Goal: Transaction & Acquisition: Purchase product/service

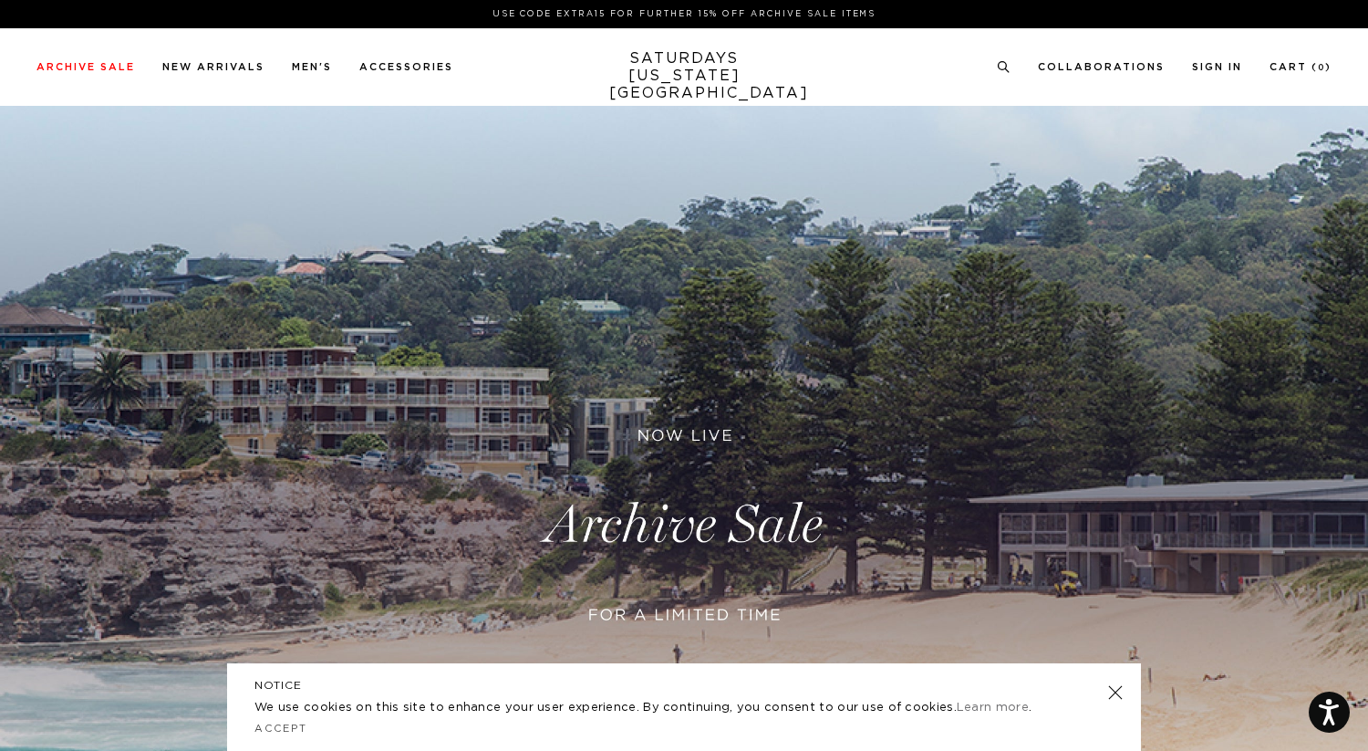
click at [705, 528] on link at bounding box center [684, 524] width 1368 height 837
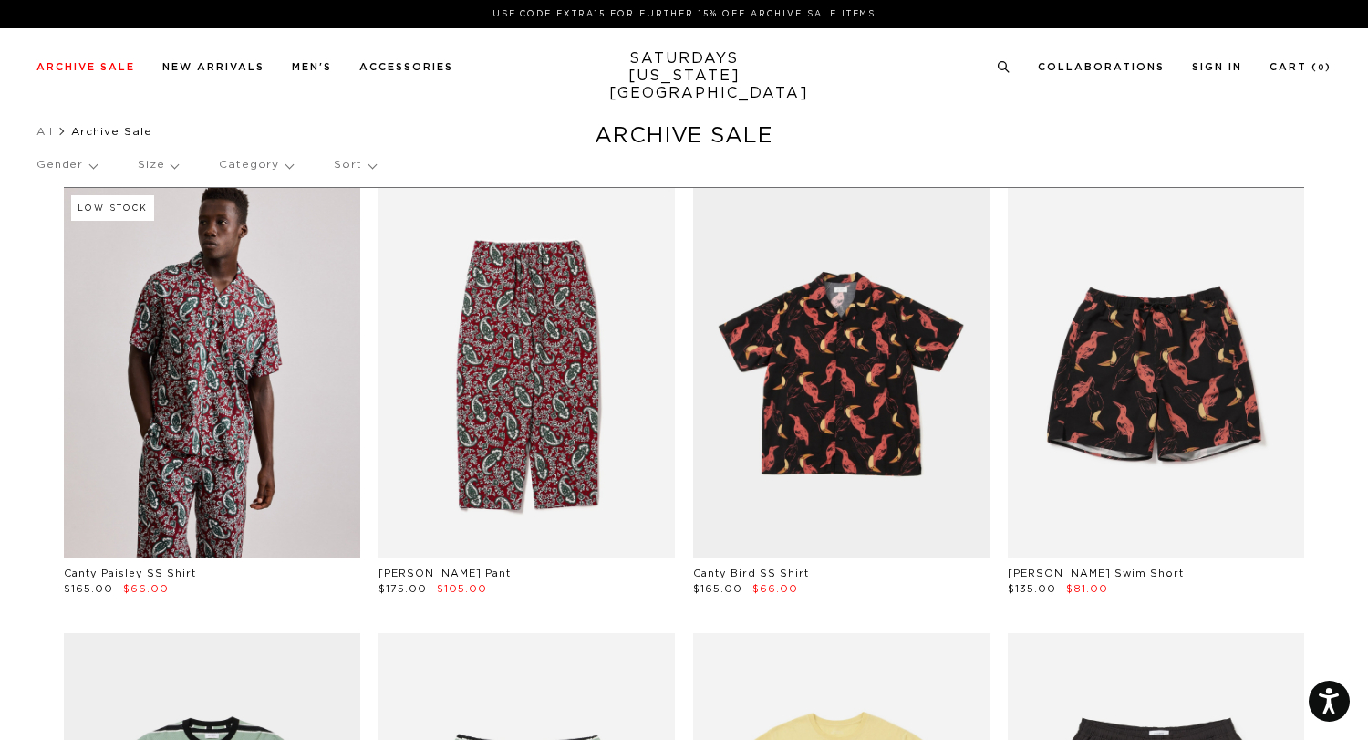
click at [255, 163] on p "Category" at bounding box center [256, 165] width 74 height 42
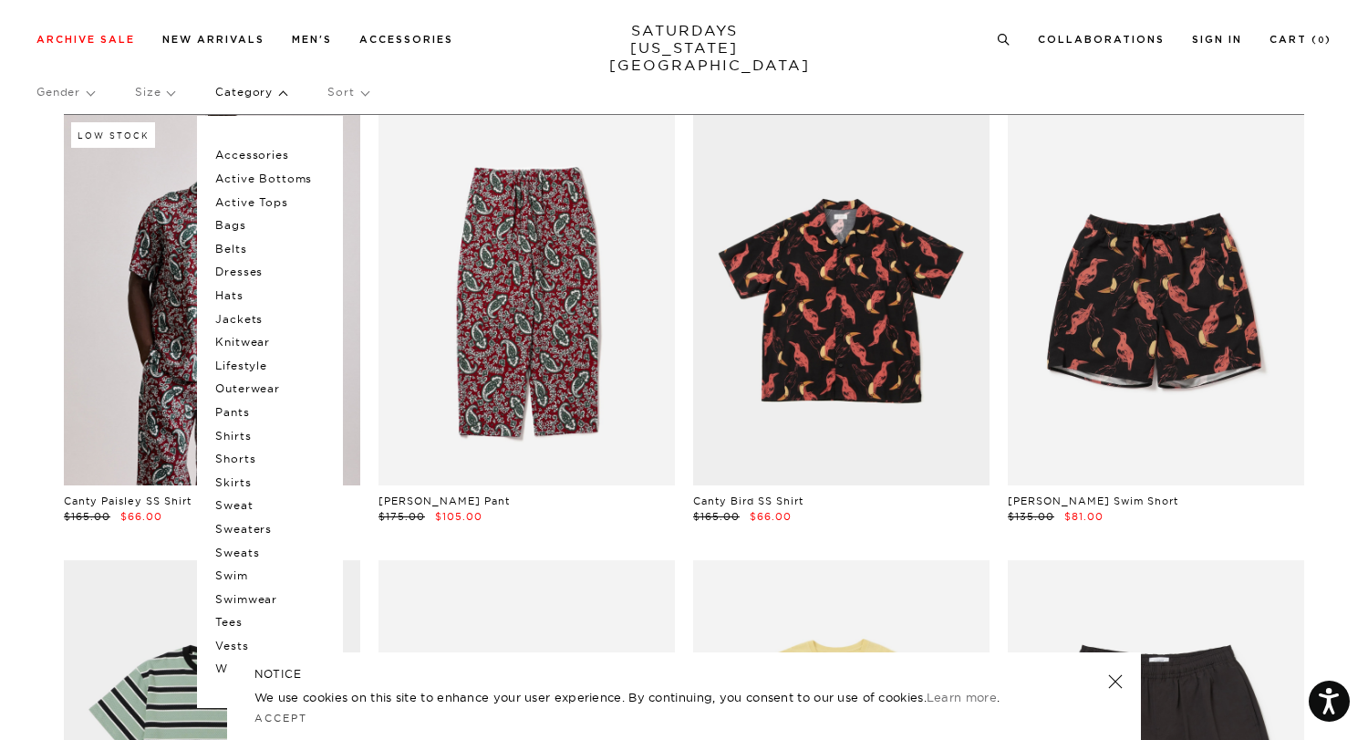
scroll to position [112, 0]
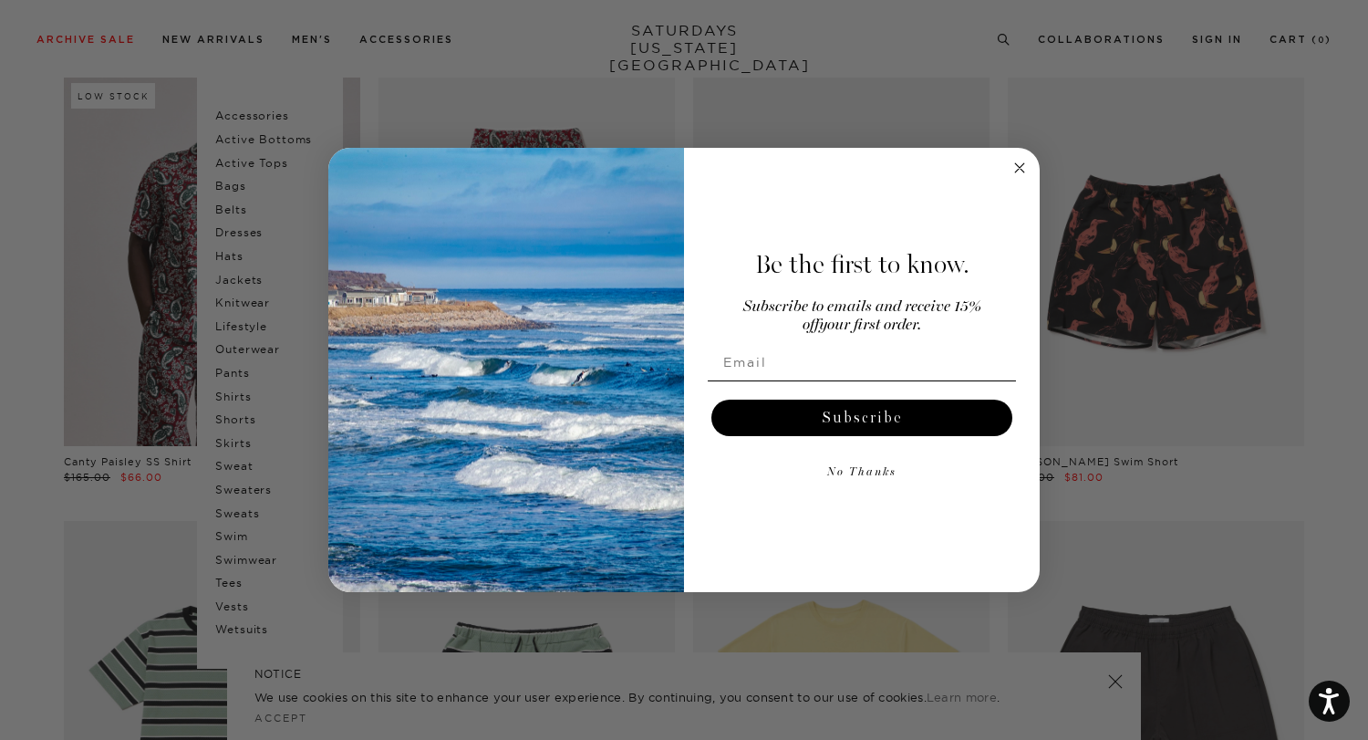
click at [1021, 166] on icon "Close dialog" at bounding box center [1020, 168] width 22 height 22
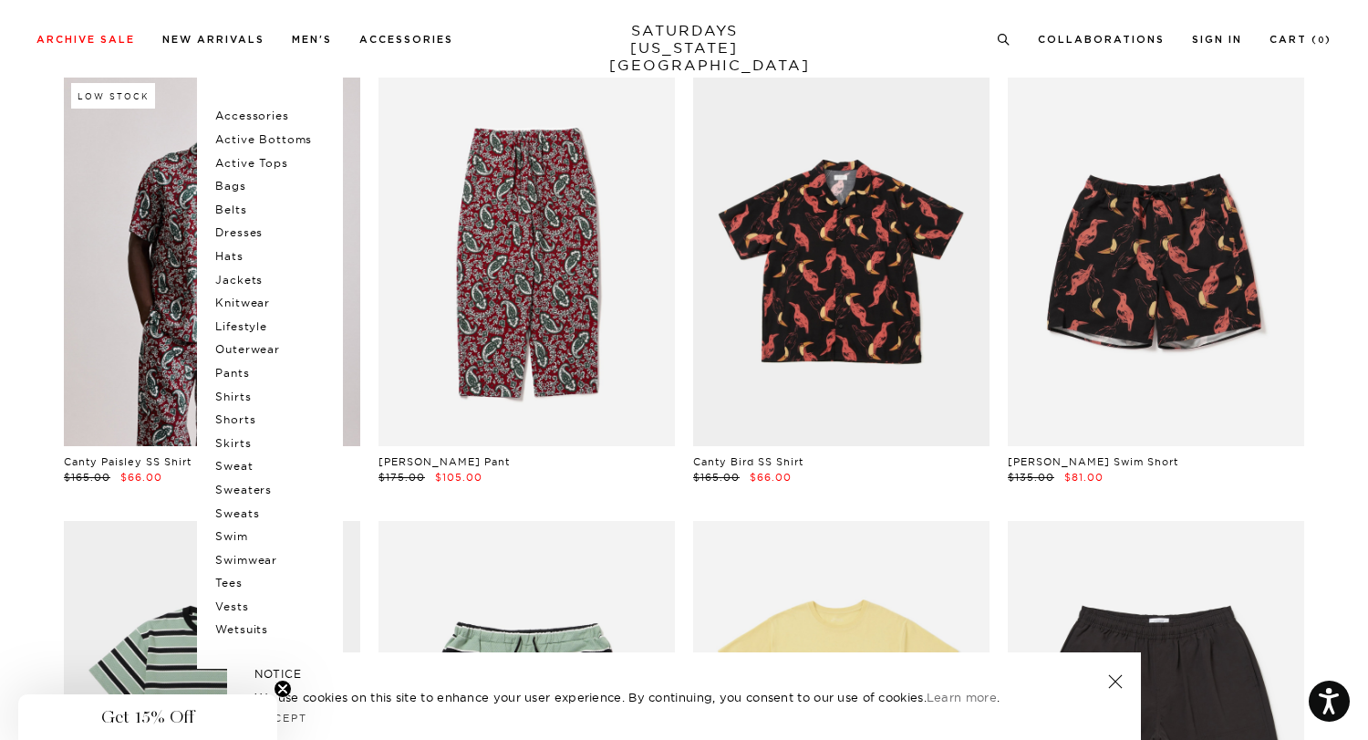
click at [243, 484] on p "Sweaters" at bounding box center [269, 490] width 109 height 24
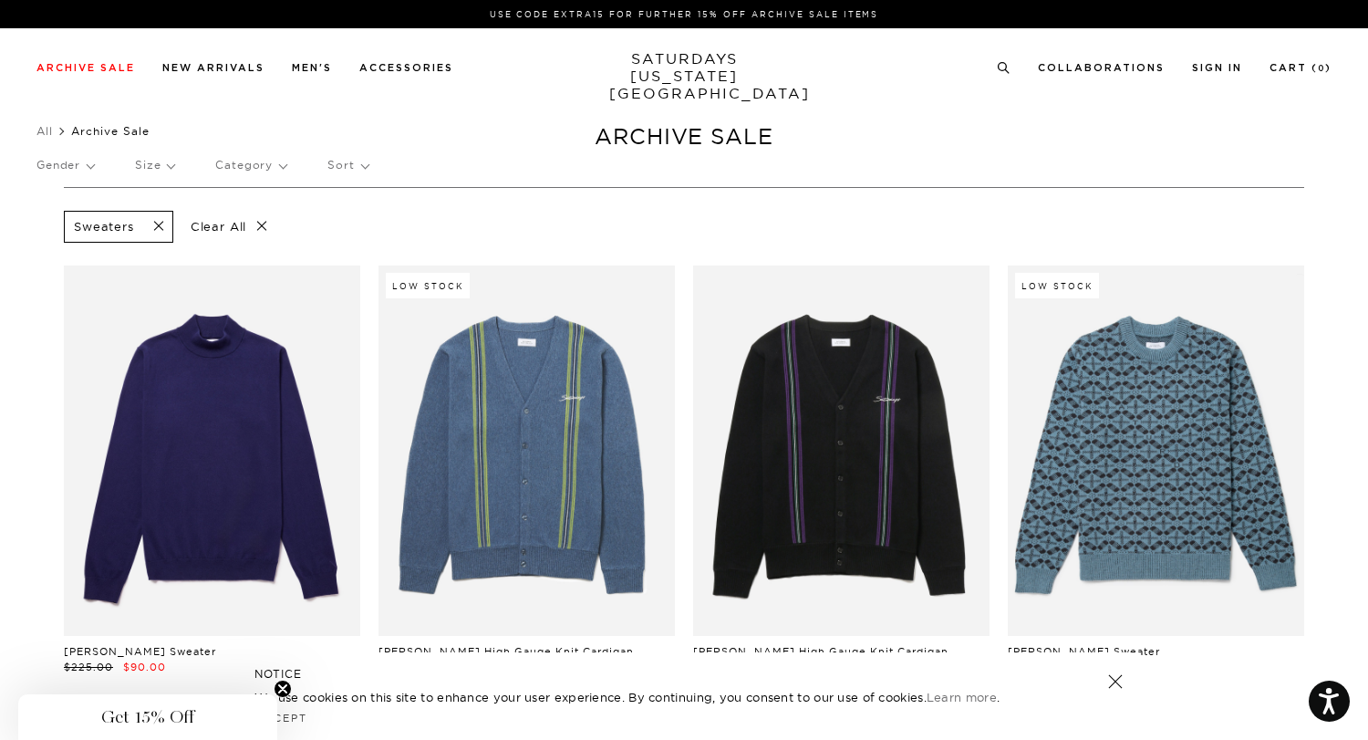
click at [279, 165] on p "Category" at bounding box center [250, 165] width 71 height 42
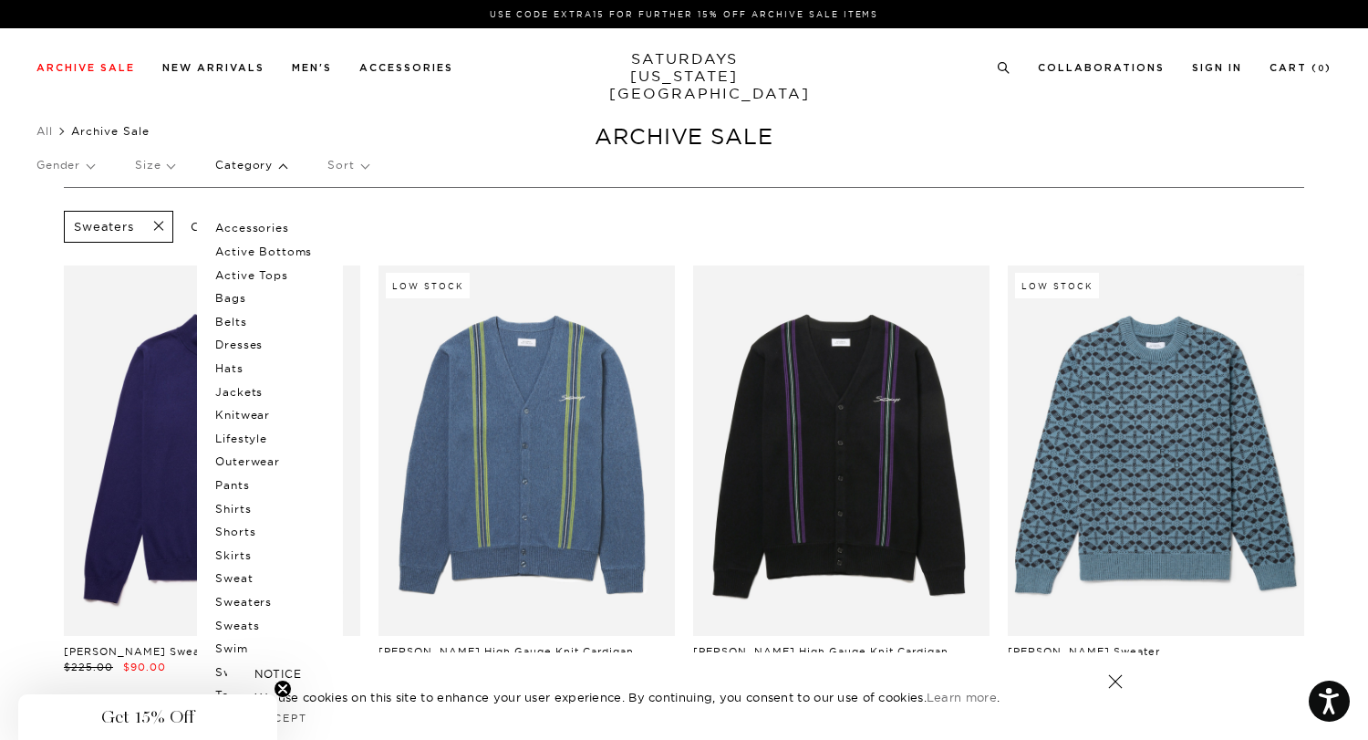
click at [252, 621] on p "Sweats" at bounding box center [269, 626] width 109 height 24
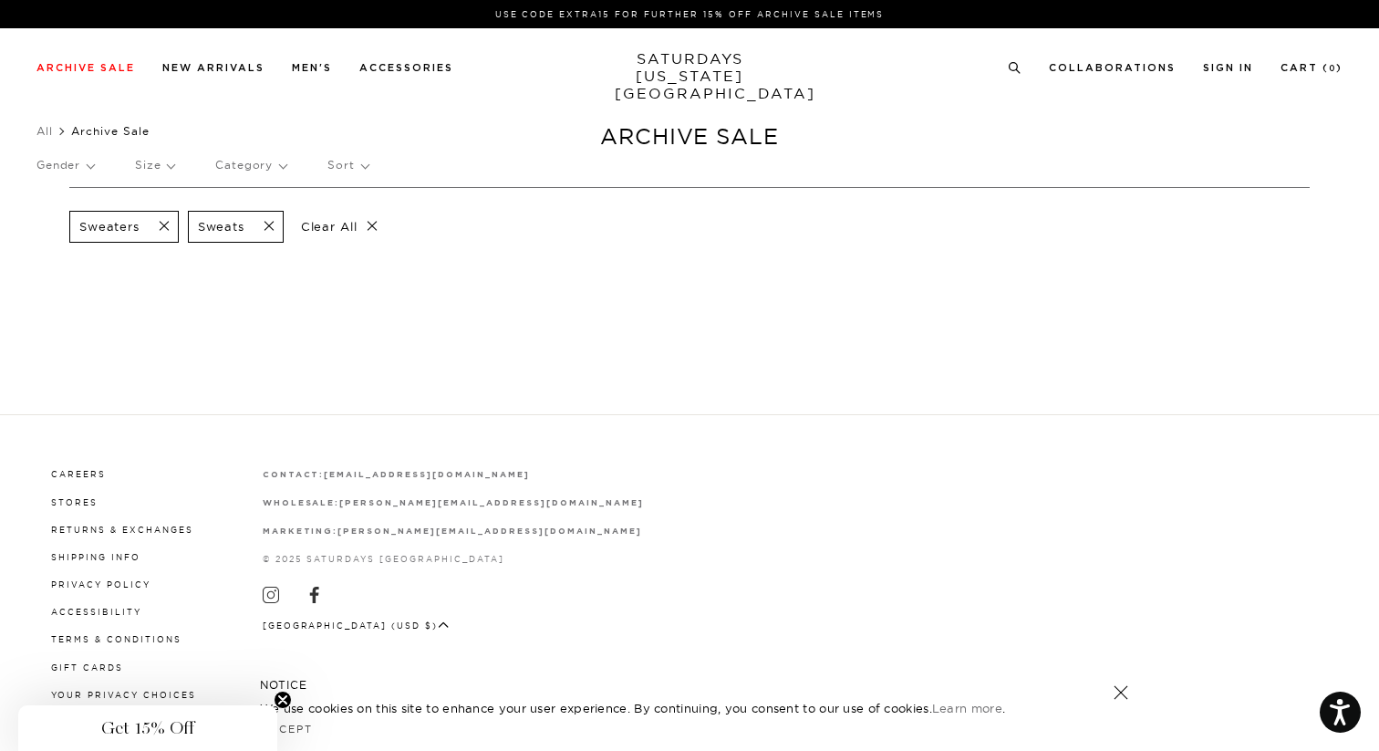
click at [164, 223] on span at bounding box center [159, 226] width 38 height 17
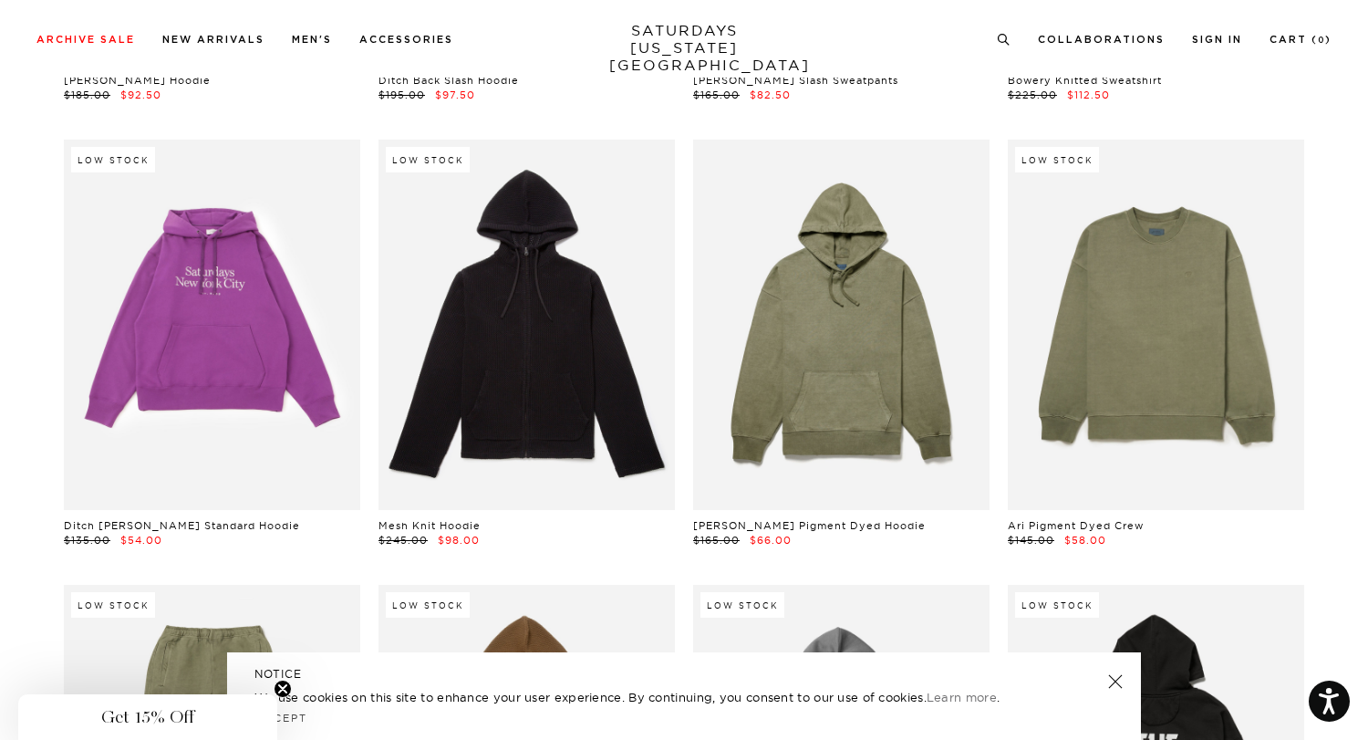
scroll to position [2800, 0]
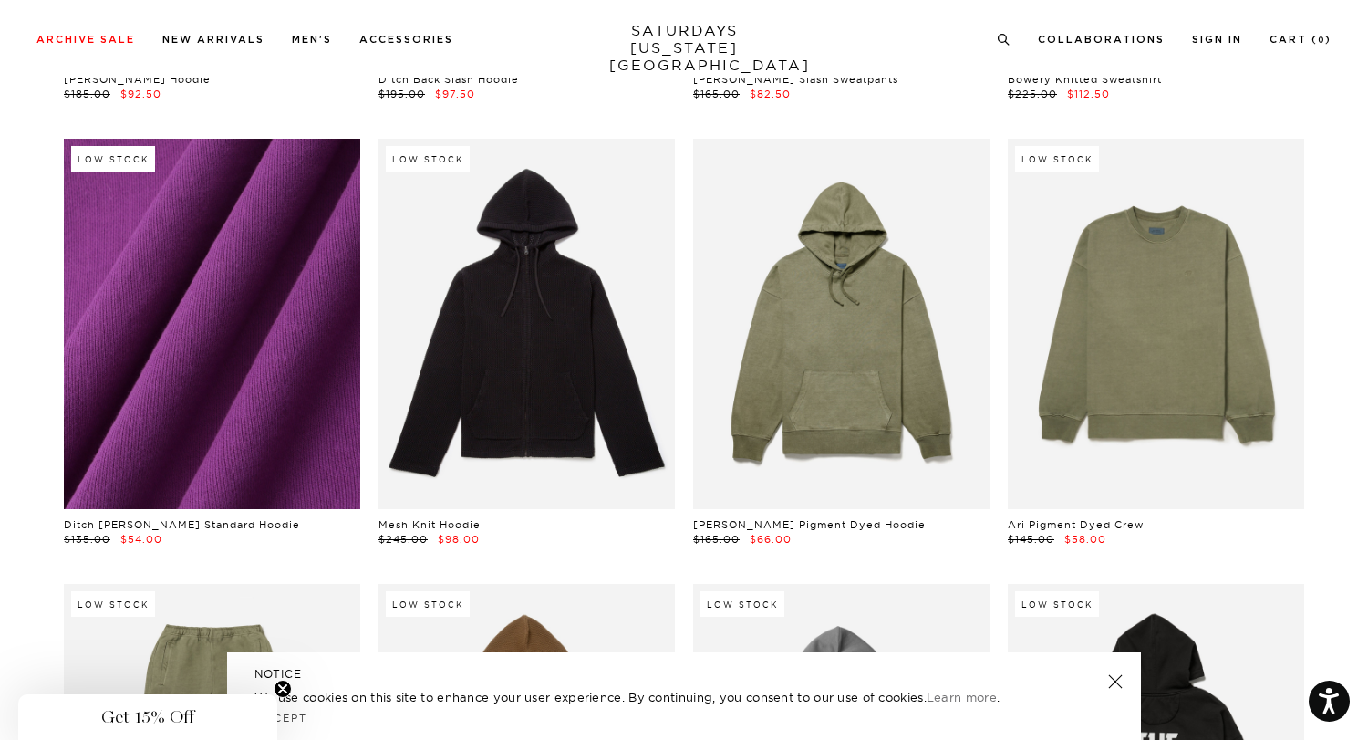
click at [288, 401] on link at bounding box center [212, 324] width 296 height 370
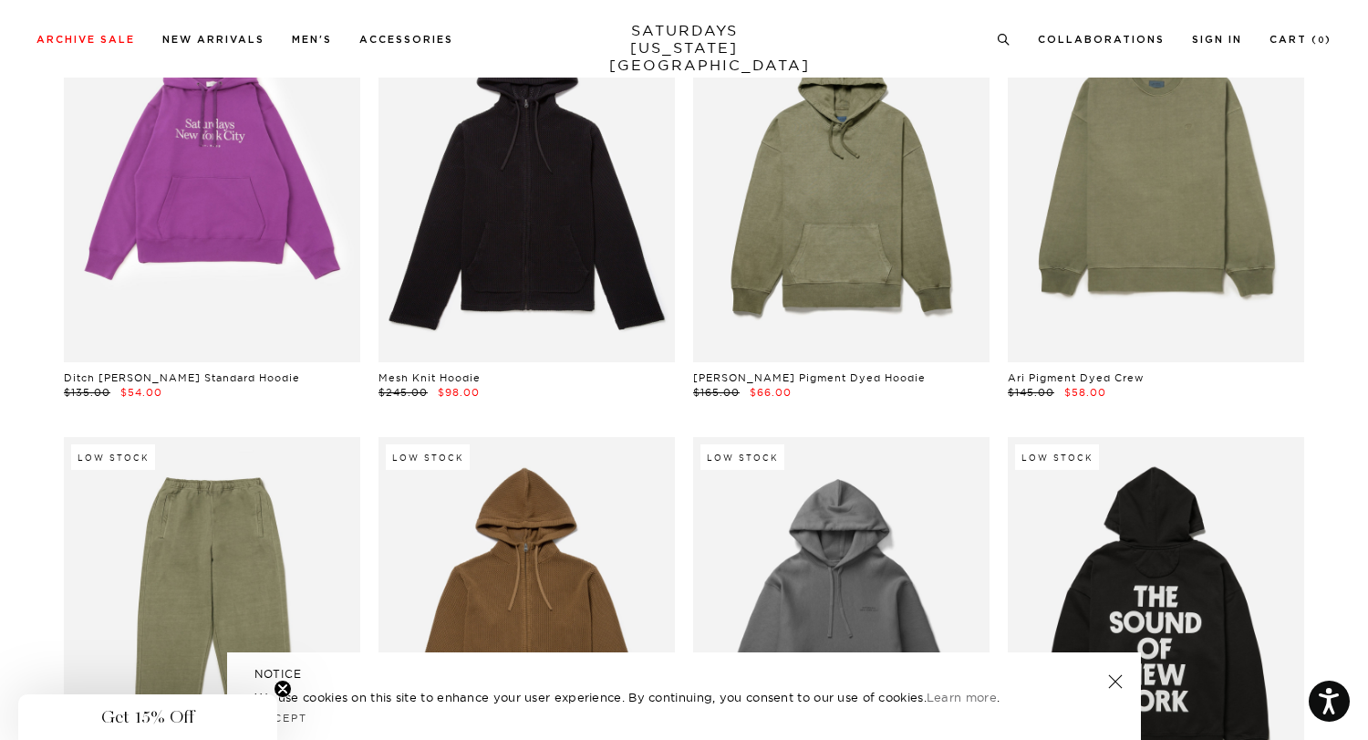
scroll to position [2948, 6]
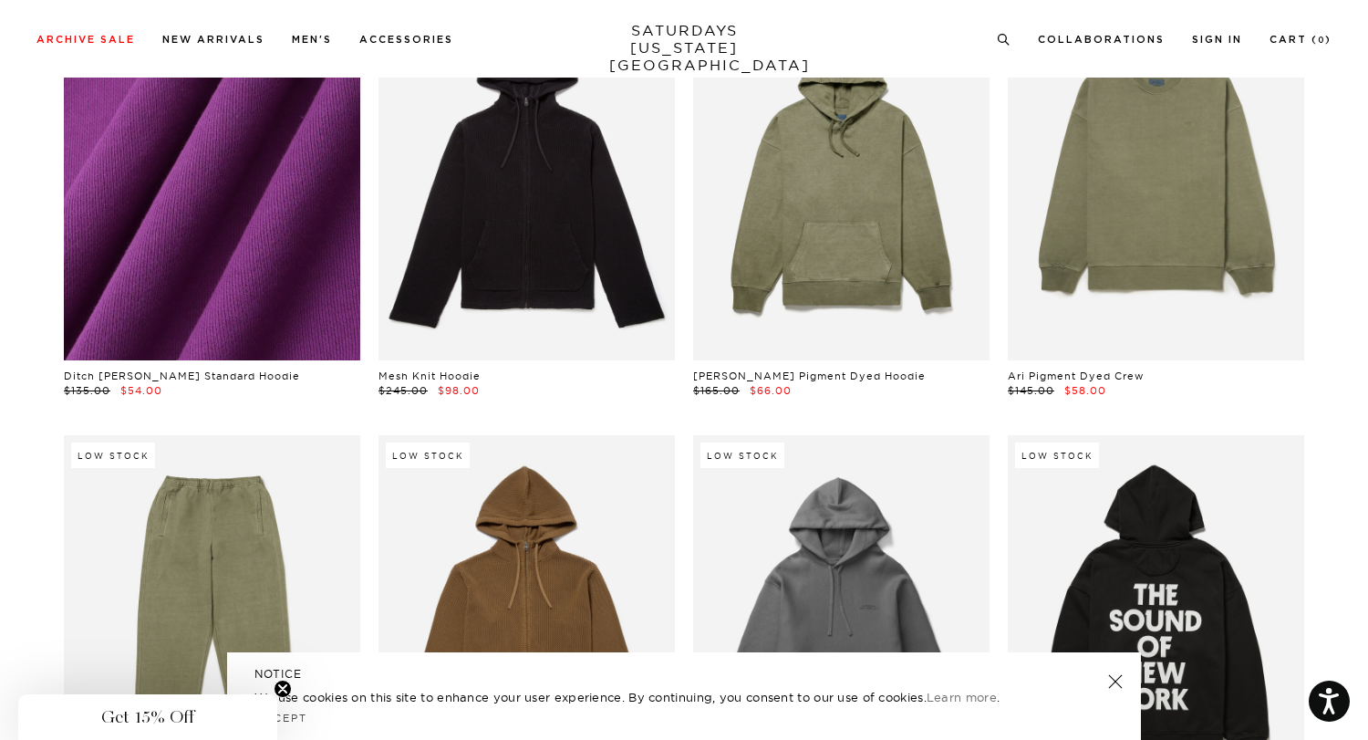
click at [265, 198] on link at bounding box center [212, 175] width 296 height 370
